Goal: Transaction & Acquisition: Purchase product/service

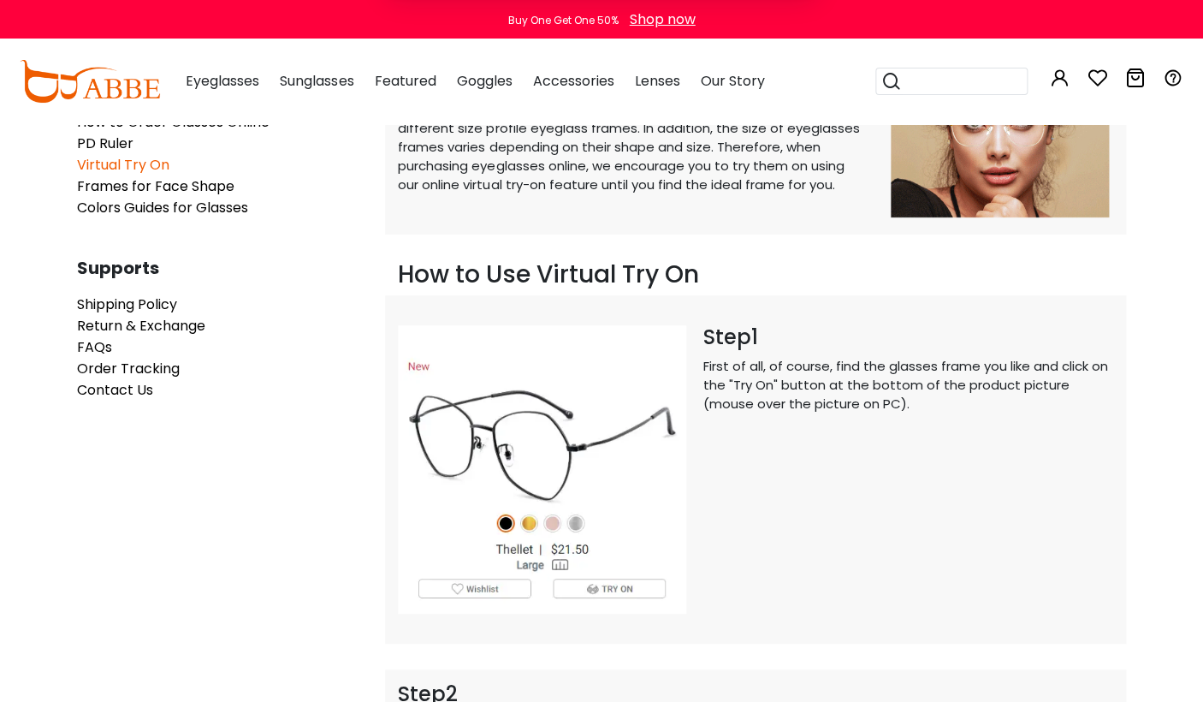
scroll to position [193, 0]
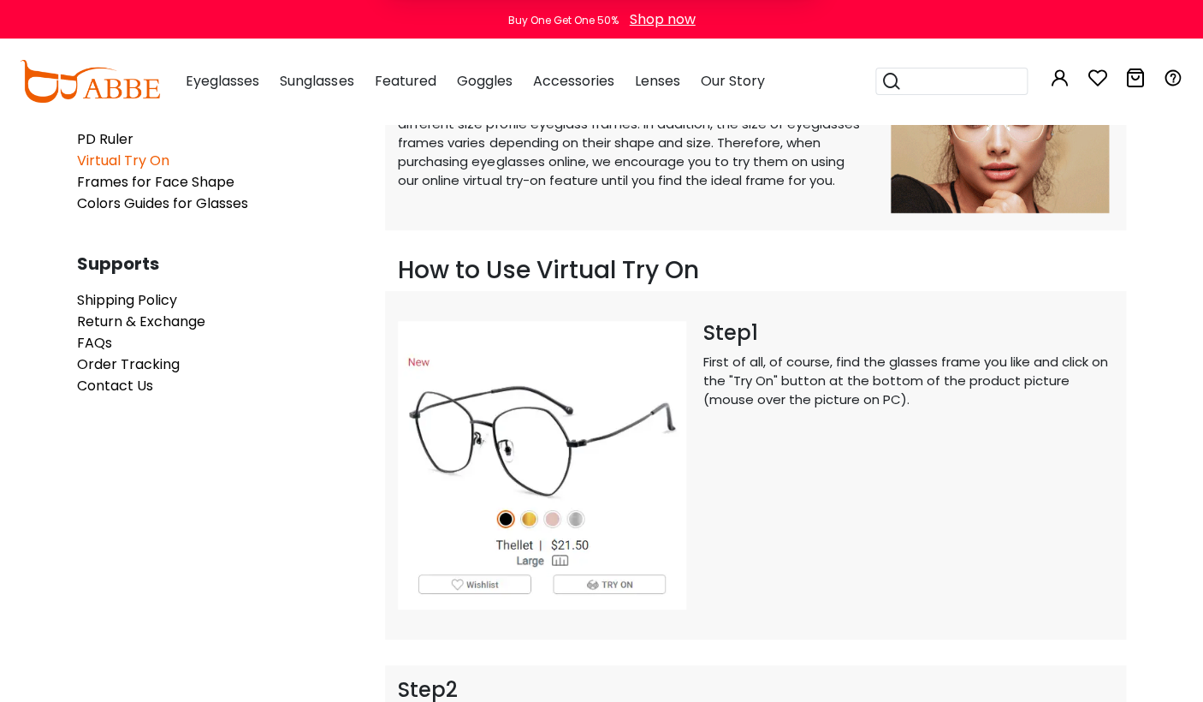
click at [634, 101] on button "Later" at bounding box center [636, 110] width 77 height 43
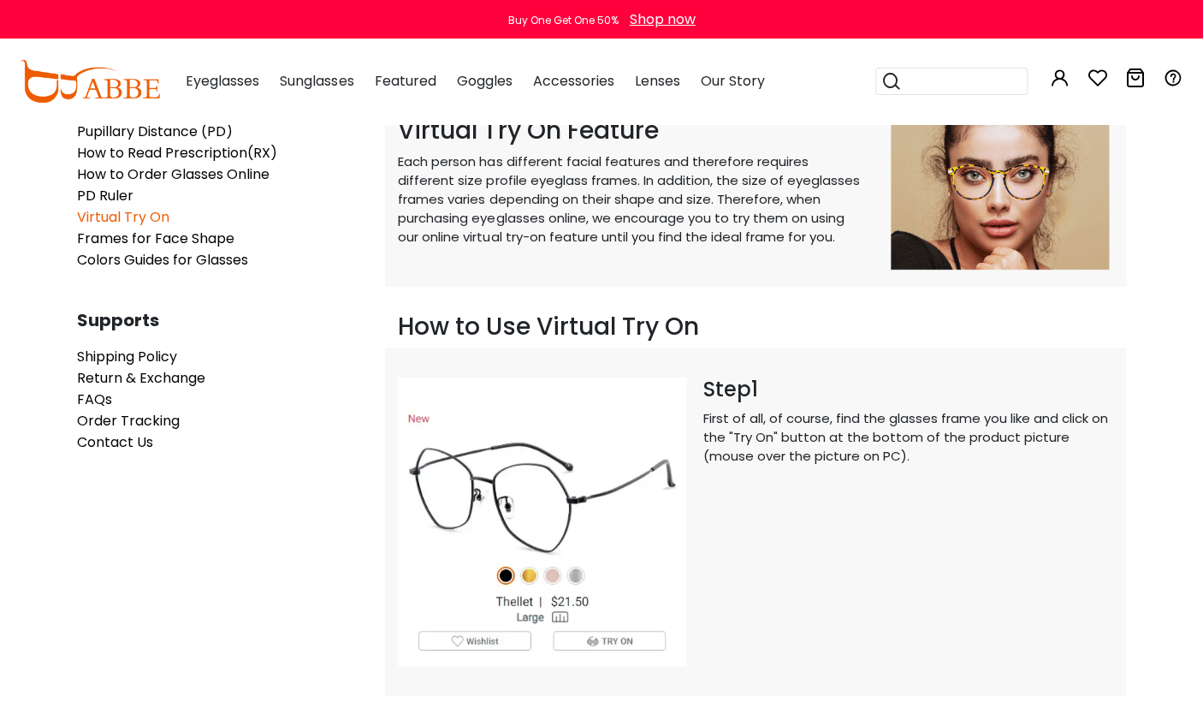
scroll to position [0, 0]
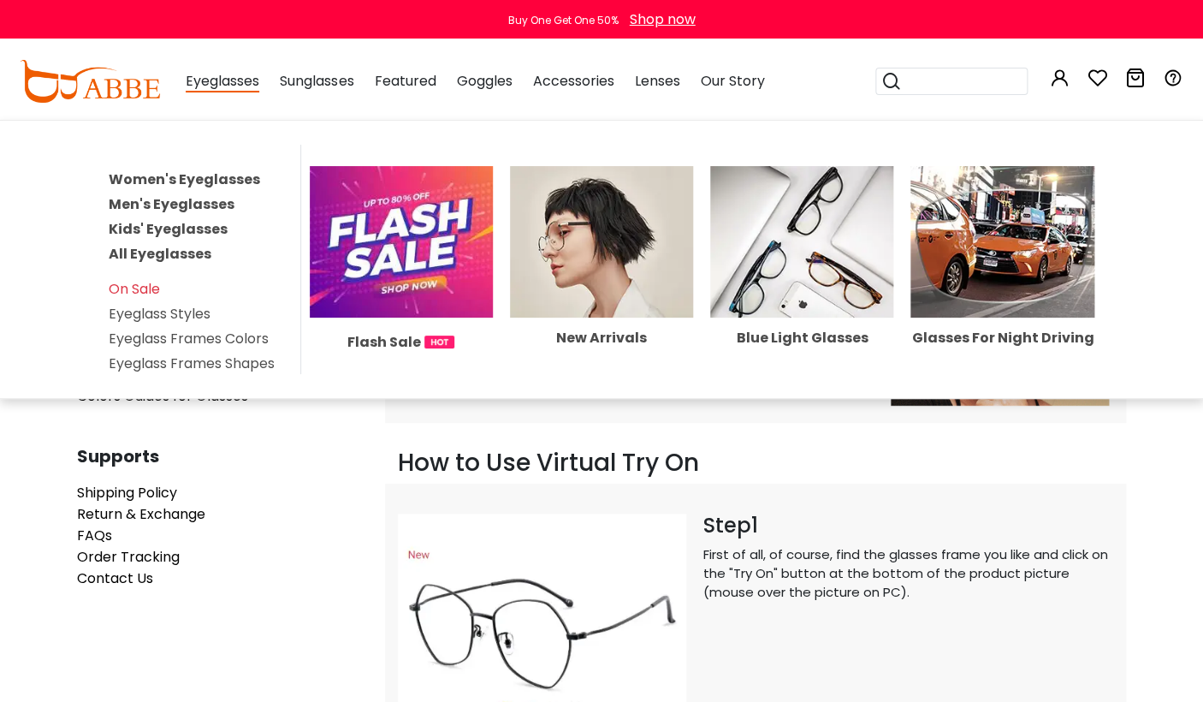
click at [172, 183] on link "Women's Eyeglasses" at bounding box center [184, 179] width 151 height 20
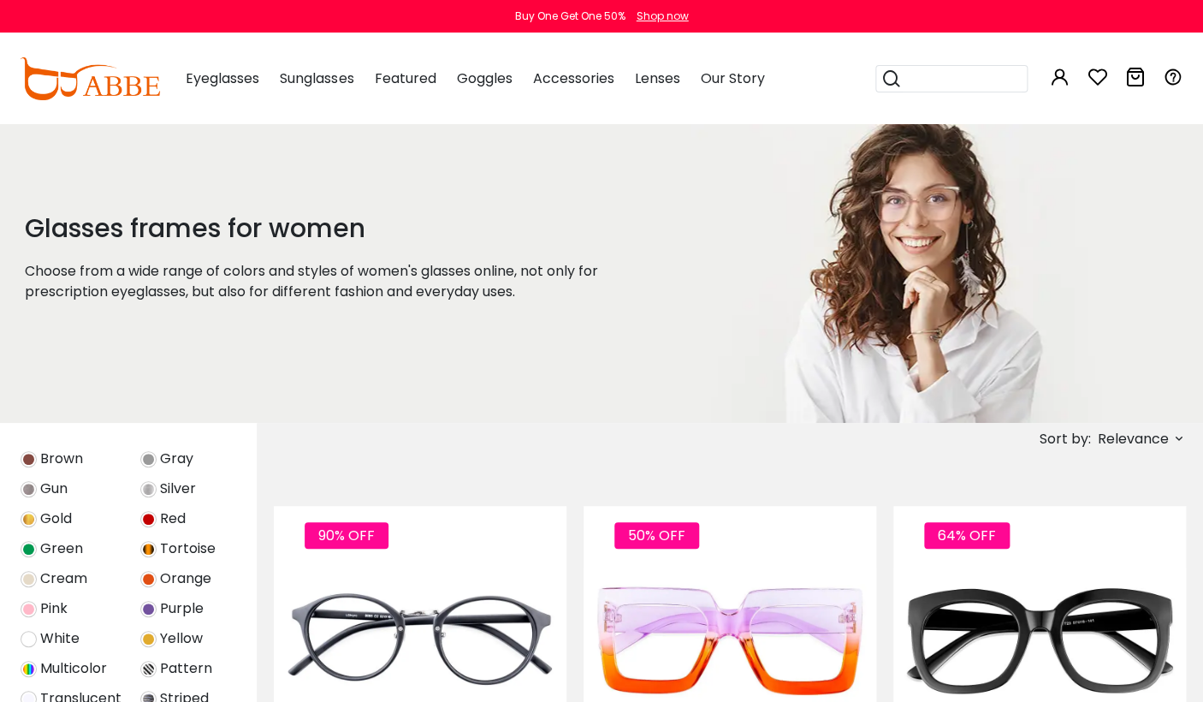
scroll to position [612, 0]
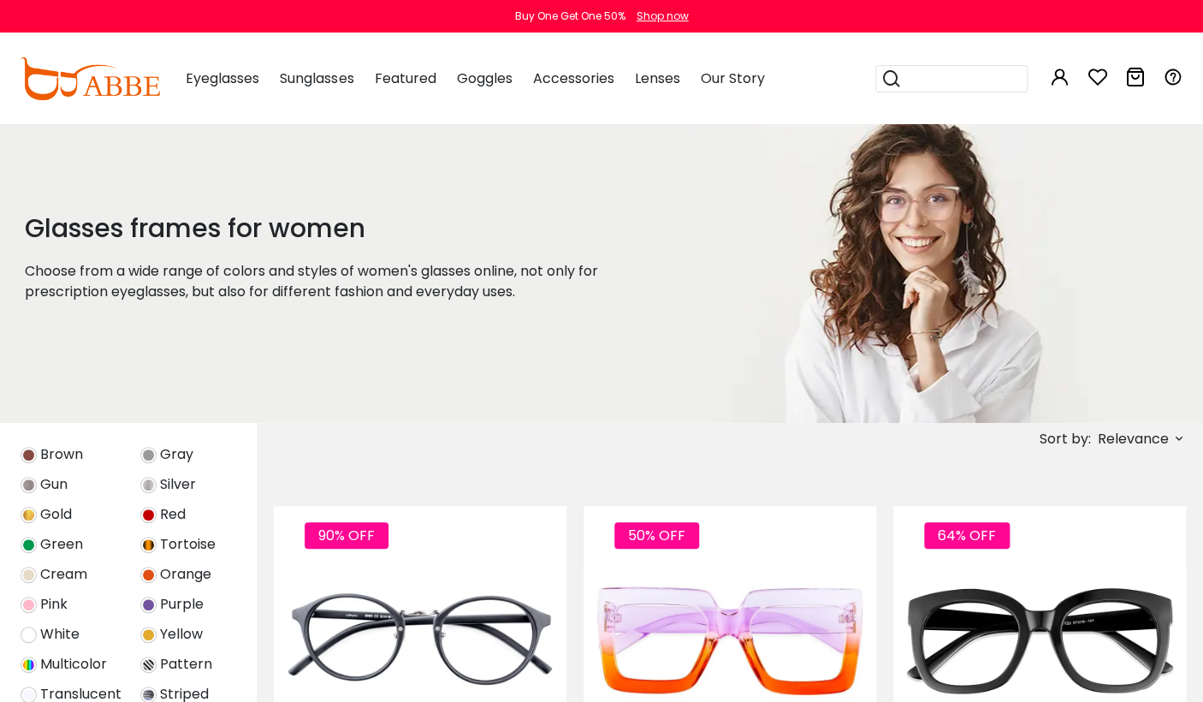
click at [161, 608] on span "Purple" at bounding box center [182, 604] width 44 height 21
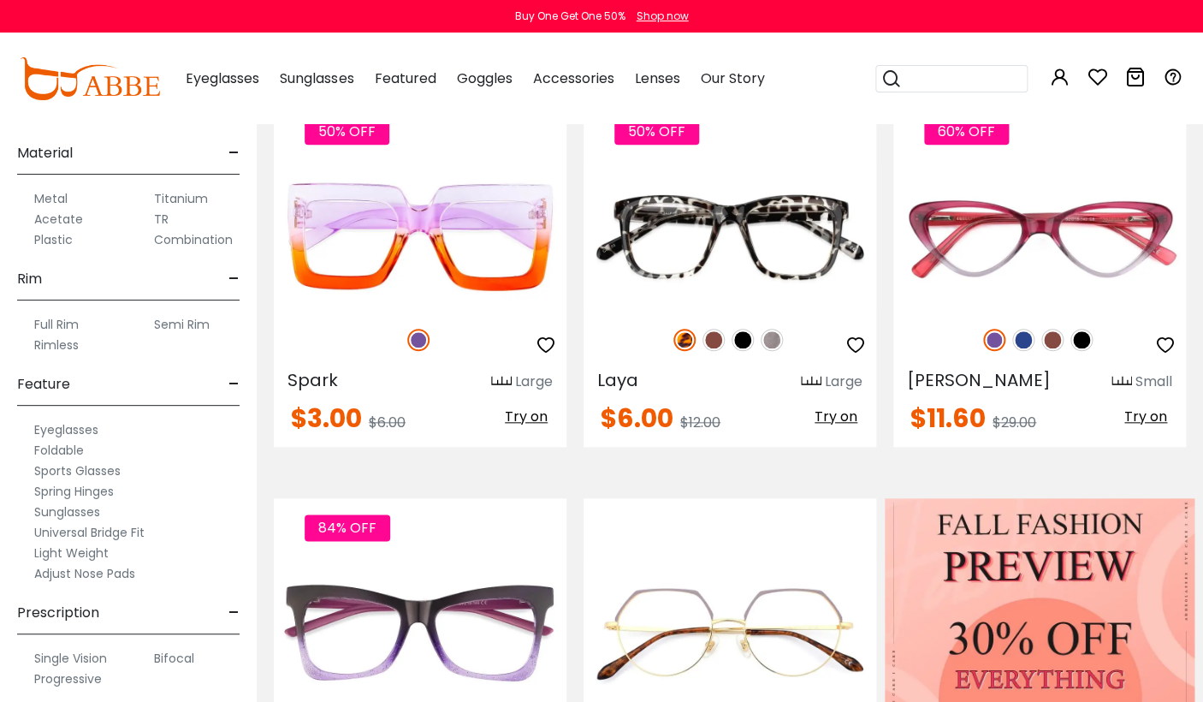
scroll to position [408, 0]
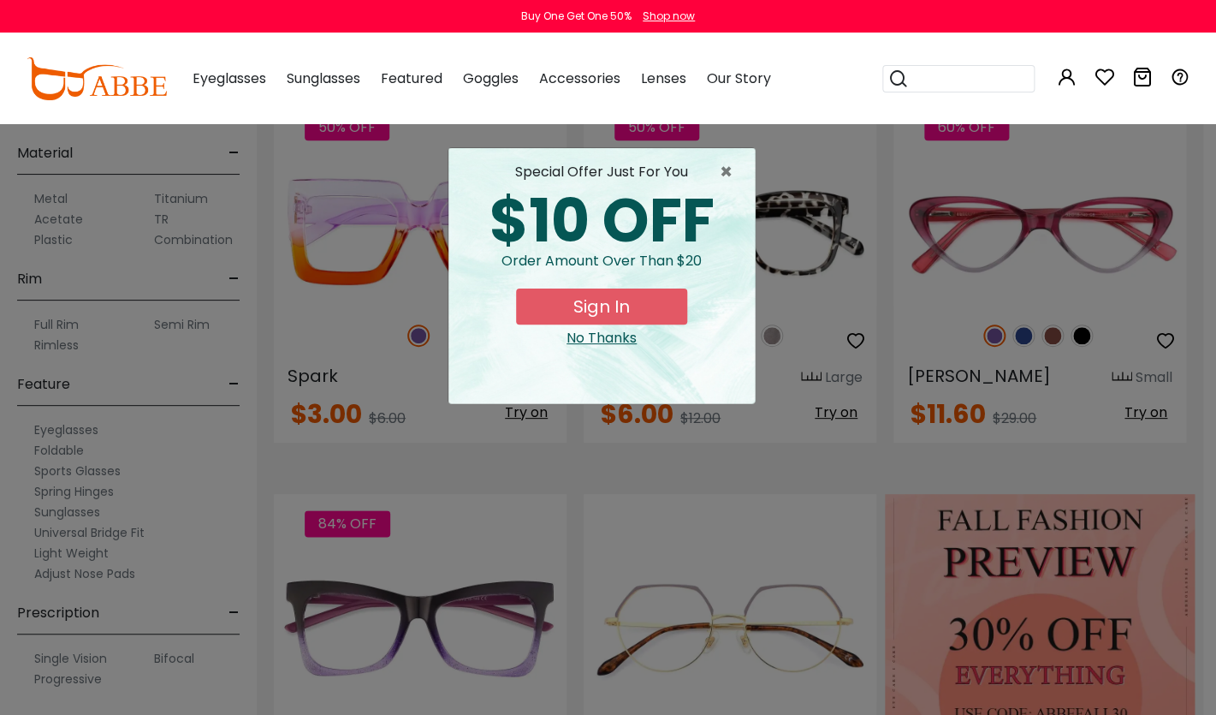
click at [82, 680] on div "× special offer just for you $10 OFF Order amount over than $20 Sign In No Than…" at bounding box center [608, 357] width 1216 height 715
click at [572, 336] on div "No Thanks" at bounding box center [601, 338] width 279 height 21
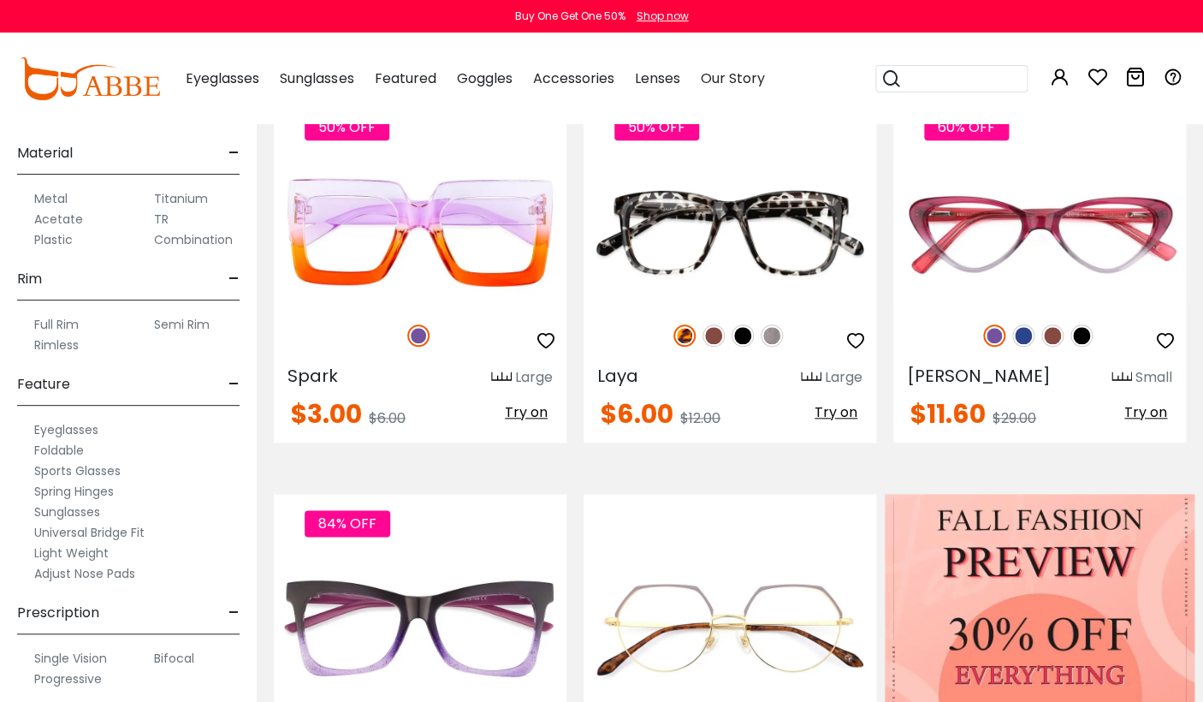
click at [73, 680] on label "Progressive" at bounding box center [68, 678] width 68 height 21
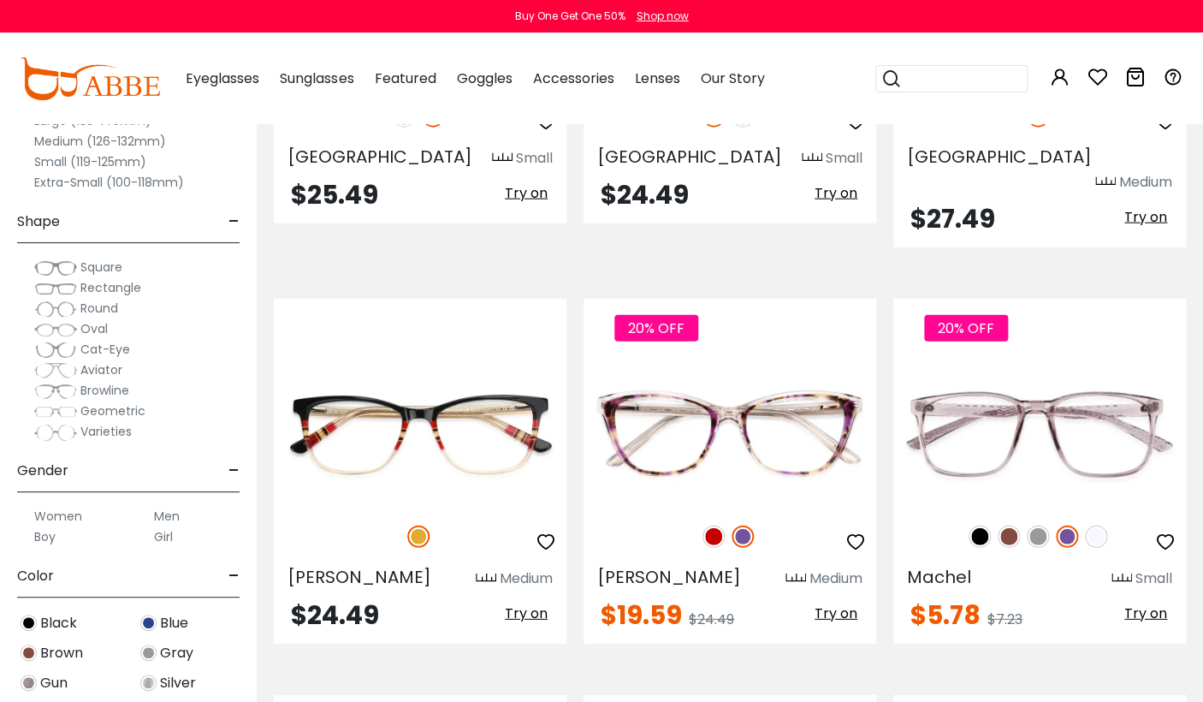
scroll to position [3848, 0]
